Goal: Find contact information: Find contact information

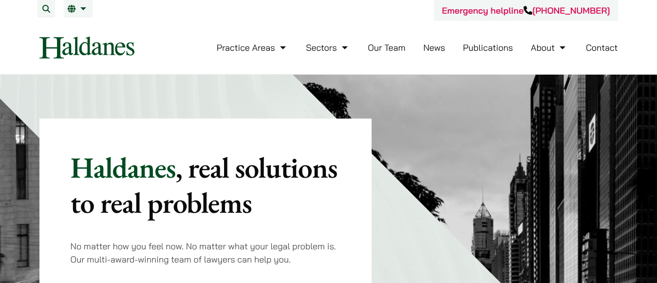
click at [387, 49] on link "Our Team" at bounding box center [387, 47] width 38 height 11
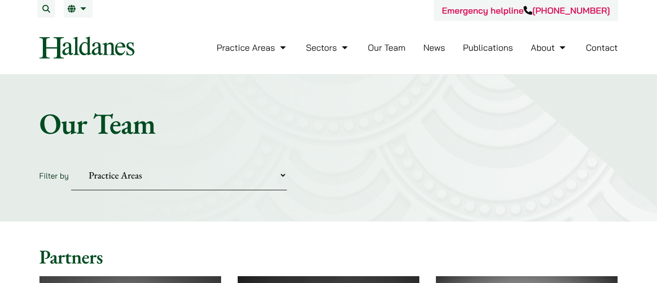
click at [153, 181] on select "Practice Areas Antitrust and Competition Civil Litigation & Dispute Resolution …" at bounding box center [179, 175] width 216 height 30
click at [152, 210] on div "Home » Lawyers Our Team Filter by Practice Areas Antitrust and Competition Civi…" at bounding box center [328, 148] width 657 height 147
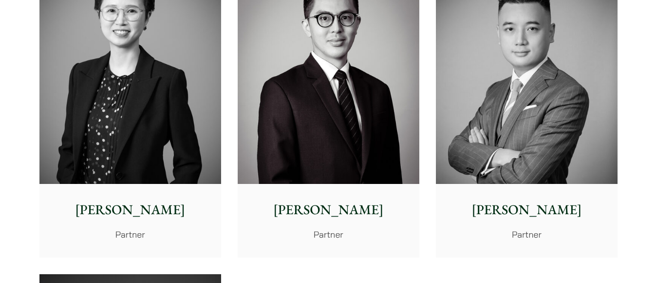
scroll to position [1975, 0]
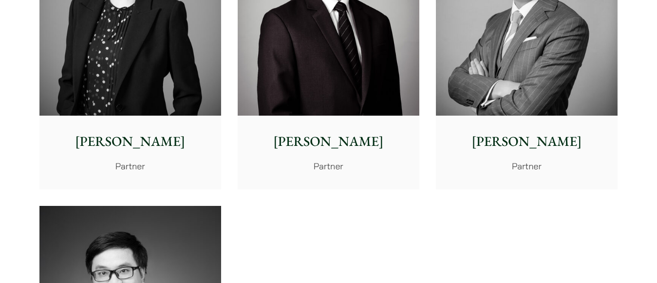
click at [549, 141] on p "Timothy Wan" at bounding box center [527, 141] width 166 height 20
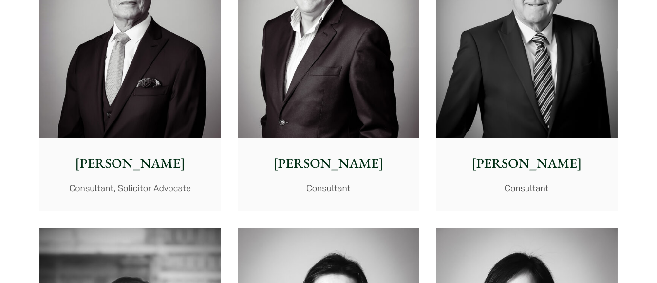
scroll to position [4661, 0]
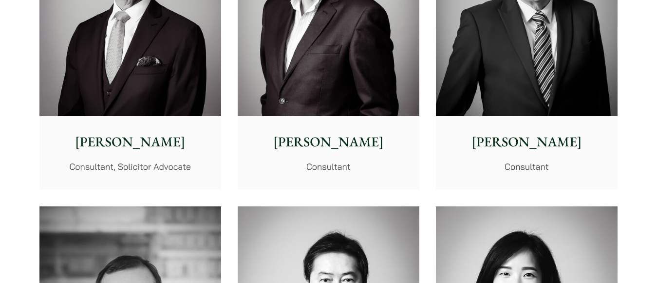
click at [535, 147] on p "[PERSON_NAME]" at bounding box center [527, 142] width 166 height 20
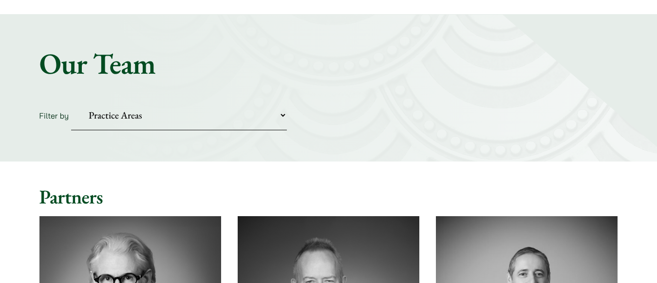
scroll to position [0, 0]
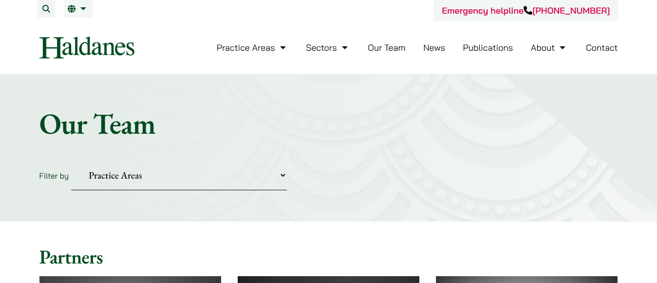
click at [116, 185] on select "Practice Areas Antitrust and Competition Civil Litigation & Dispute Resolution …" at bounding box center [179, 175] width 216 height 30
select select "intellectual-property"
click at [71, 160] on select "Practice Areas Antitrust and Competition Civil Litigation & Dispute Resolution …" at bounding box center [179, 175] width 216 height 30
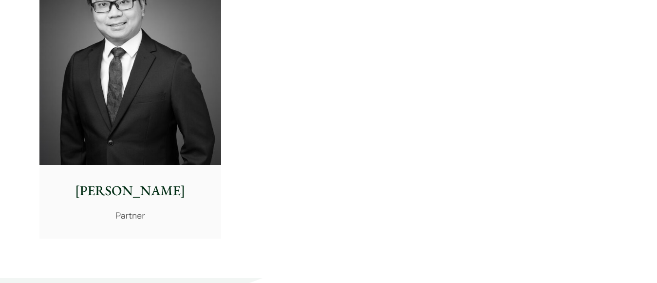
scroll to position [290, 0]
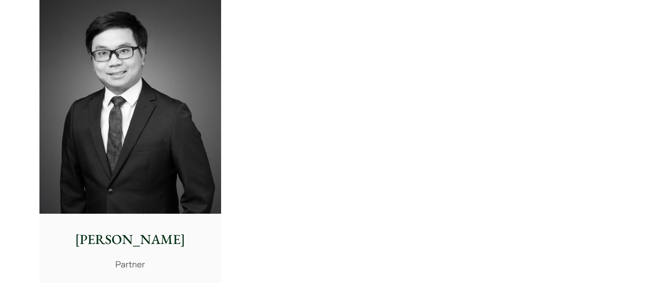
click at [122, 241] on p "Anthony Leung" at bounding box center [130, 239] width 166 height 20
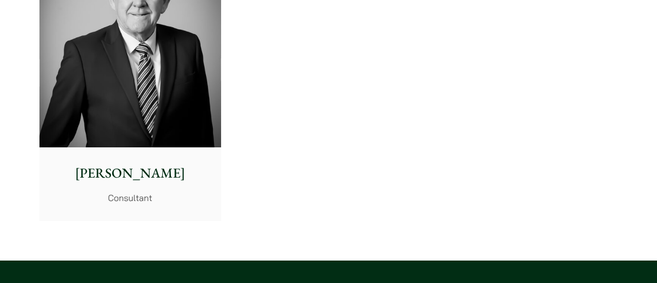
scroll to position [1118, 0]
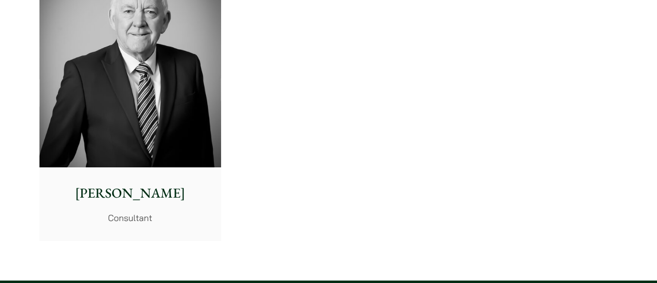
click at [107, 191] on p "[PERSON_NAME]" at bounding box center [130, 193] width 166 height 20
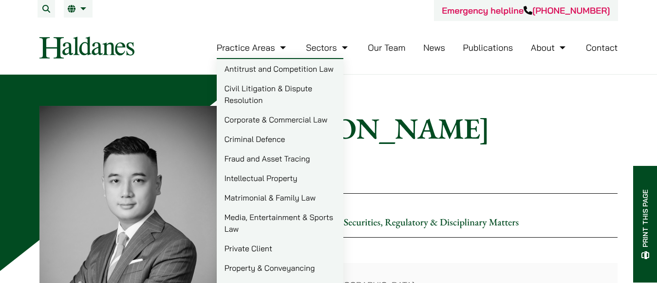
click at [163, 34] on nav "Practice Areas Antitrust and Competition Law Civil Litigation & Dispute Resolut…" at bounding box center [328, 47] width 579 height 53
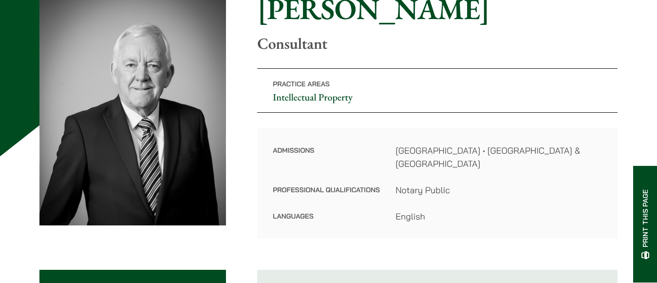
scroll to position [97, 0]
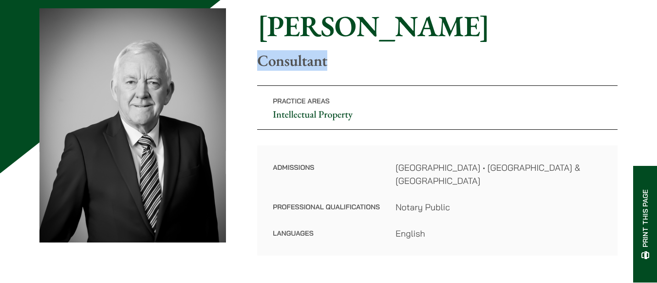
drag, startPoint x: 283, startPoint y: 66, endPoint x: 364, endPoint y: 67, distance: 81.4
click at [364, 67] on p "Consultant" at bounding box center [437, 60] width 361 height 19
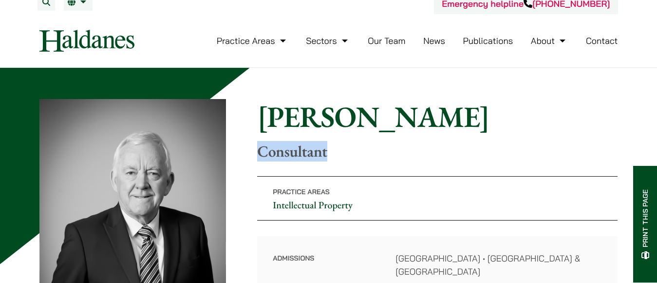
scroll to position [0, 0]
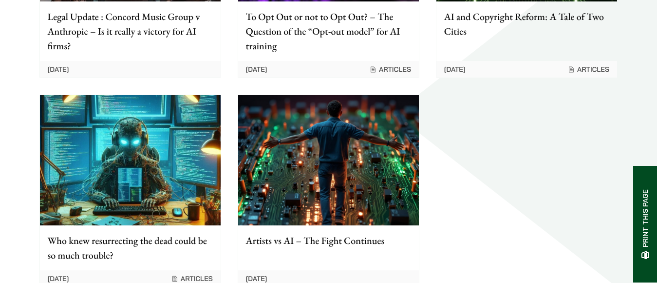
scroll to position [1646, 0]
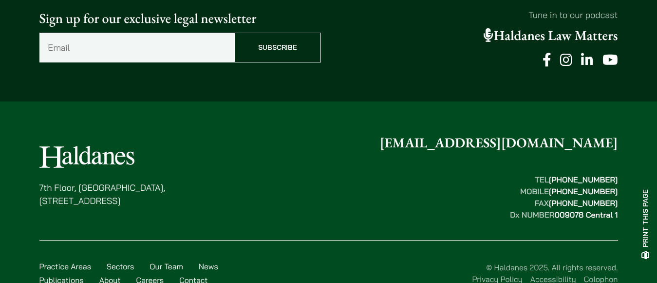
drag, startPoint x: 41, startPoint y: 146, endPoint x: 195, endPoint y: 162, distance: 155.3
click at [195, 162] on div "7th Floor, Ruttonjee House, 11 Duddell Street, Central, Hong Kong enquiries@hal…" at bounding box center [328, 177] width 579 height 88
copy p "7th Floor, Ruttonjee House, 11 Duddell Street, Central, Hong Kong"
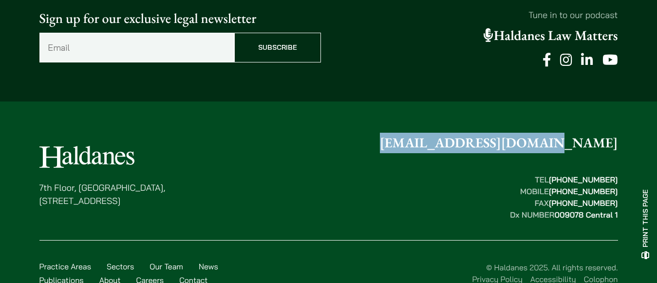
drag, startPoint x: 478, startPoint y: 105, endPoint x: 617, endPoint y: 105, distance: 138.9
click at [617, 133] on div "7th Floor, Ruttonjee House, 11 Duddell Street, Central, Hong Kong enquiries@hal…" at bounding box center [328, 177] width 579 height 88
copy link "[EMAIL_ADDRESS][DOMAIN_NAME]"
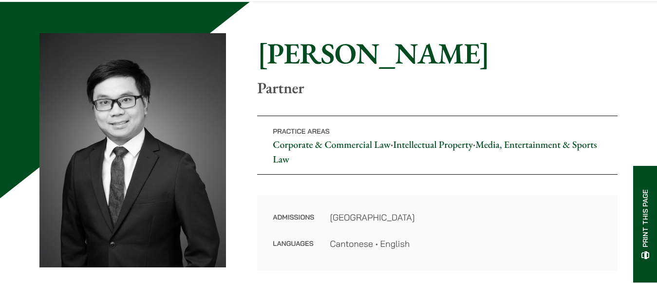
scroll to position [0, 0]
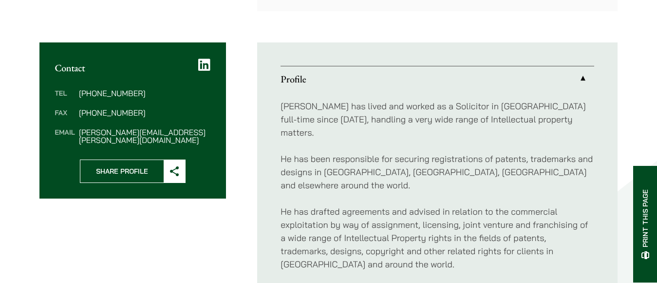
scroll to position [341, 0]
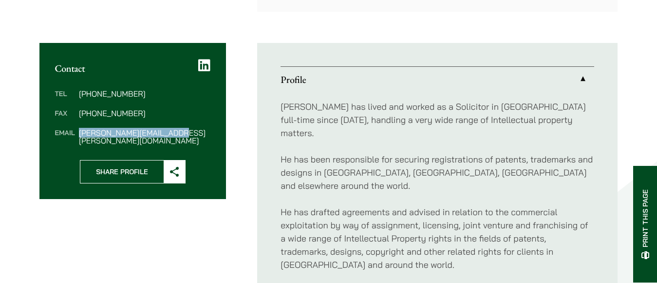
drag, startPoint x: 79, startPoint y: 118, endPoint x: 178, endPoint y: 123, distance: 99.0
click at [178, 129] on dd "[PERSON_NAME][EMAIL_ADDRESS][PERSON_NAME][DOMAIN_NAME]" at bounding box center [145, 137] width 132 height 16
copy dd "[PERSON_NAME][EMAIL_ADDRESS][PERSON_NAME][DOMAIN_NAME]"
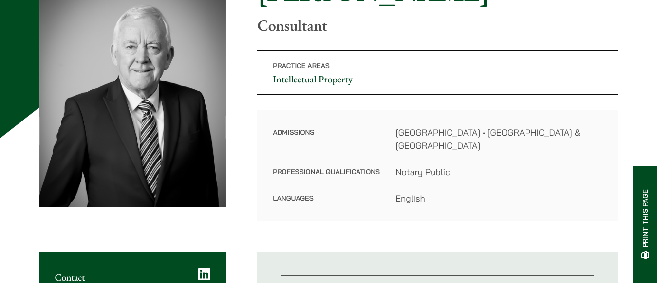
scroll to position [146, 0]
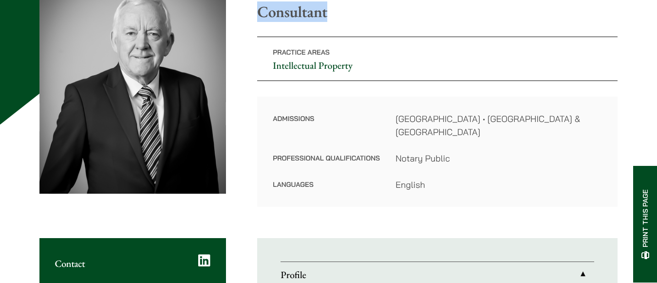
drag, startPoint x: 259, startPoint y: 18, endPoint x: 330, endPoint y: 19, distance: 71.6
click at [330, 19] on p "Consultant" at bounding box center [437, 11] width 361 height 19
copy p "Consultant"
